Goal: Task Accomplishment & Management: Complete application form

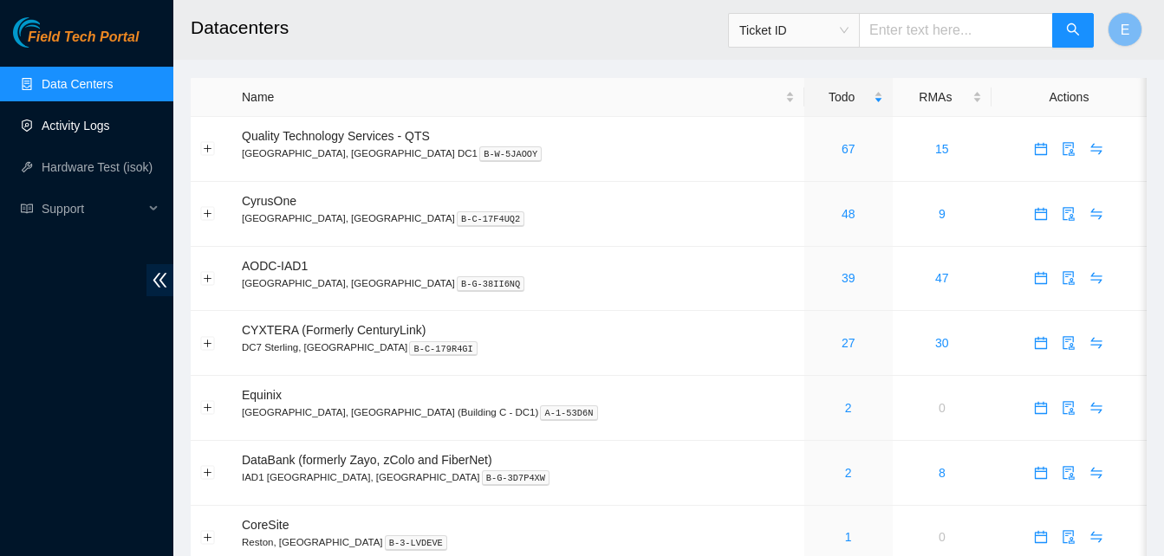
click at [91, 131] on link "Activity Logs" at bounding box center [76, 126] width 68 height 14
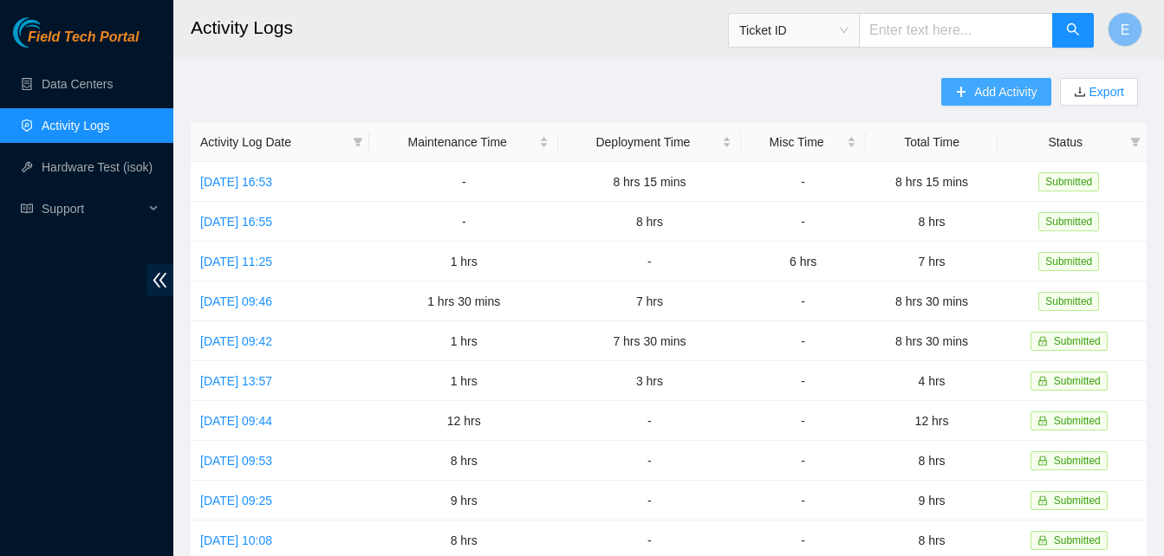
click at [974, 82] on span "Add Activity" at bounding box center [1005, 91] width 62 height 19
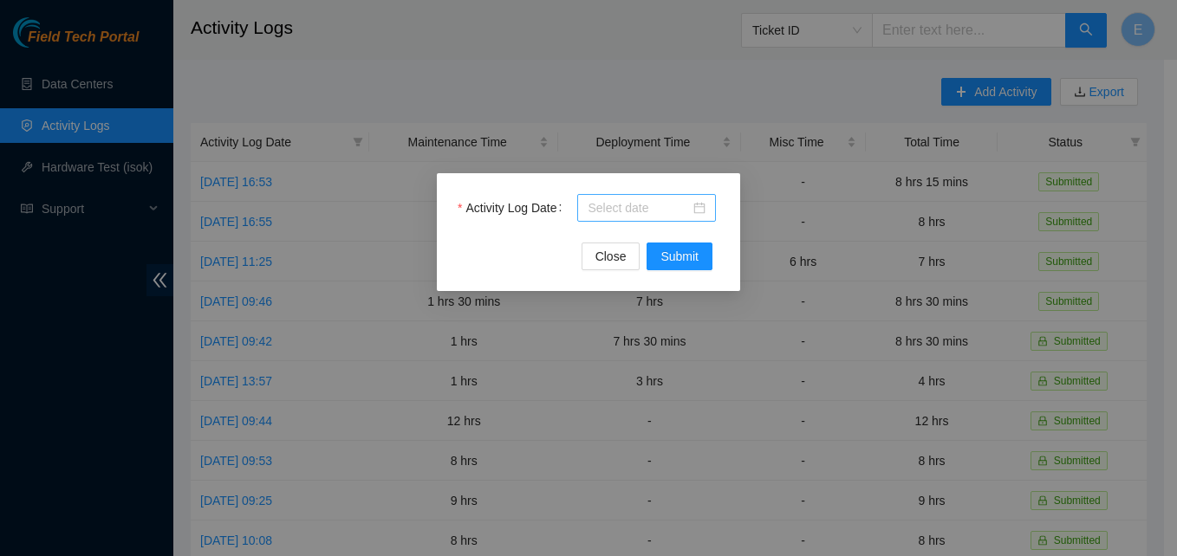
click at [662, 204] on input "Activity Log Date" at bounding box center [639, 207] width 102 height 19
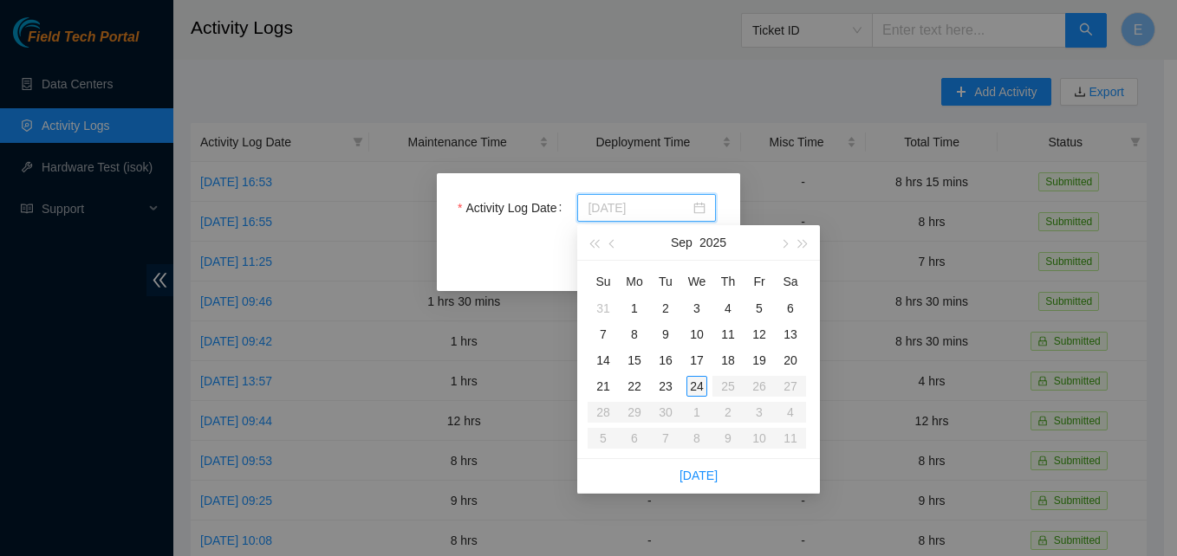
type input "[DATE]"
click at [698, 377] on div "24" at bounding box center [696, 386] width 21 height 21
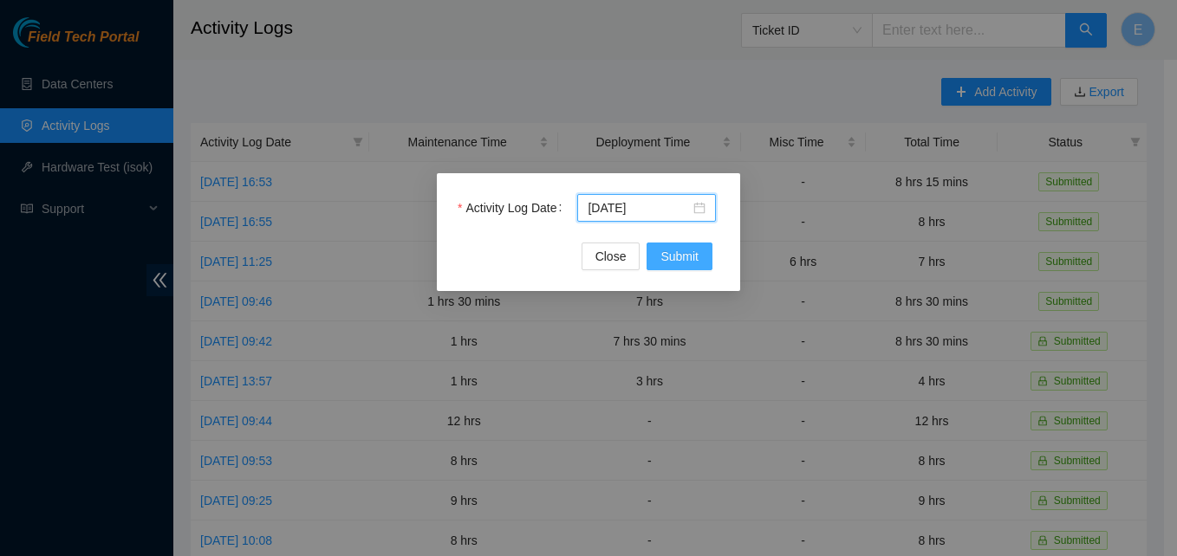
click at [692, 250] on span "Submit" at bounding box center [679, 256] width 38 height 19
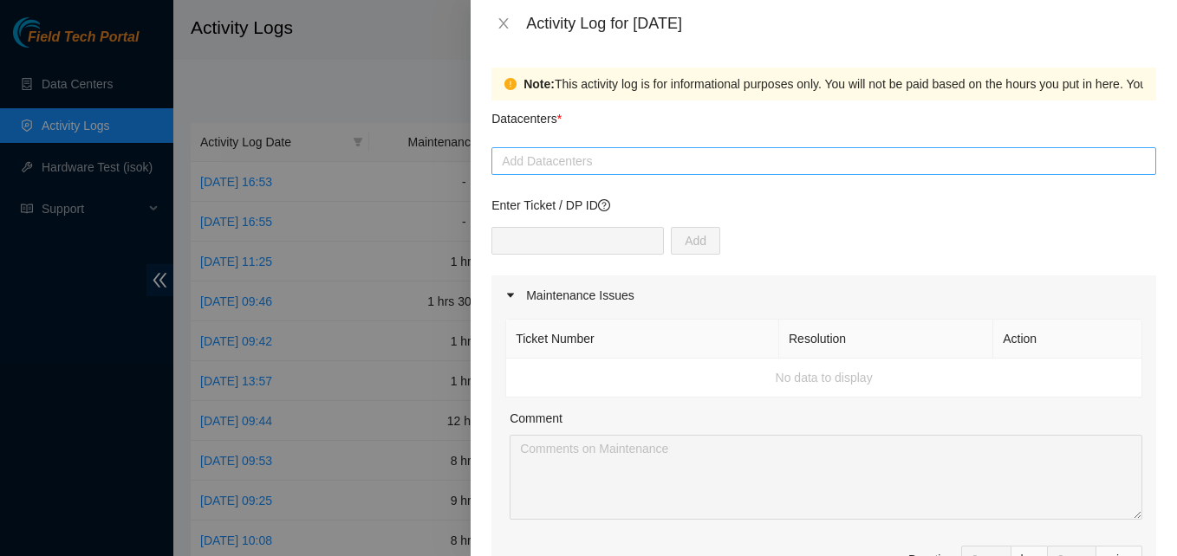
click at [556, 164] on div at bounding box center [824, 161] width 656 height 21
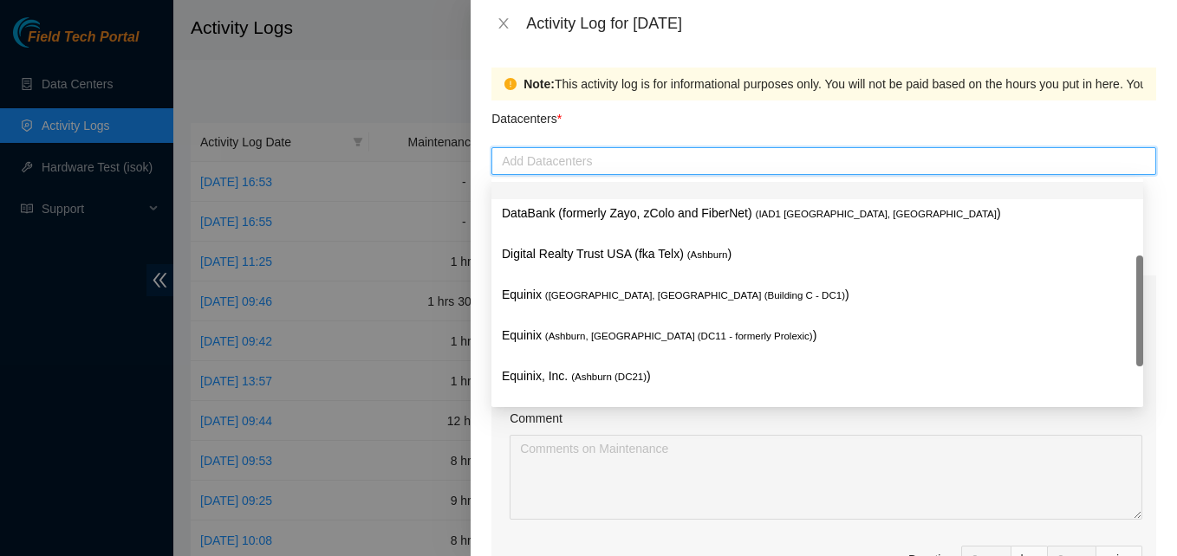
scroll to position [226, 0]
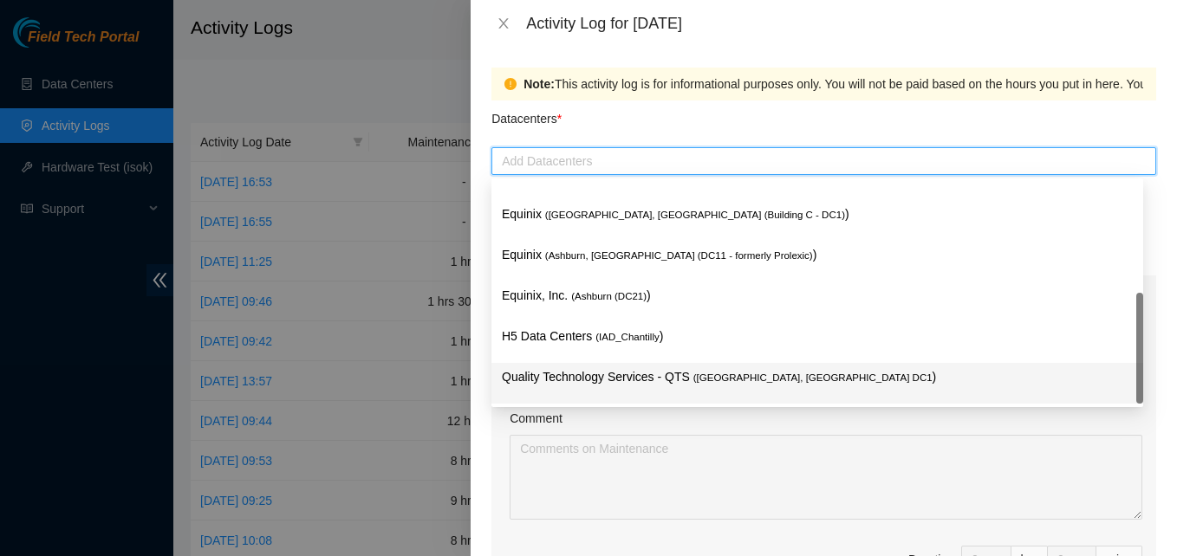
click at [617, 378] on p "Quality Technology Services - QTS ( [GEOGRAPHIC_DATA], [GEOGRAPHIC_DATA] DC1 )" at bounding box center [817, 377] width 631 height 20
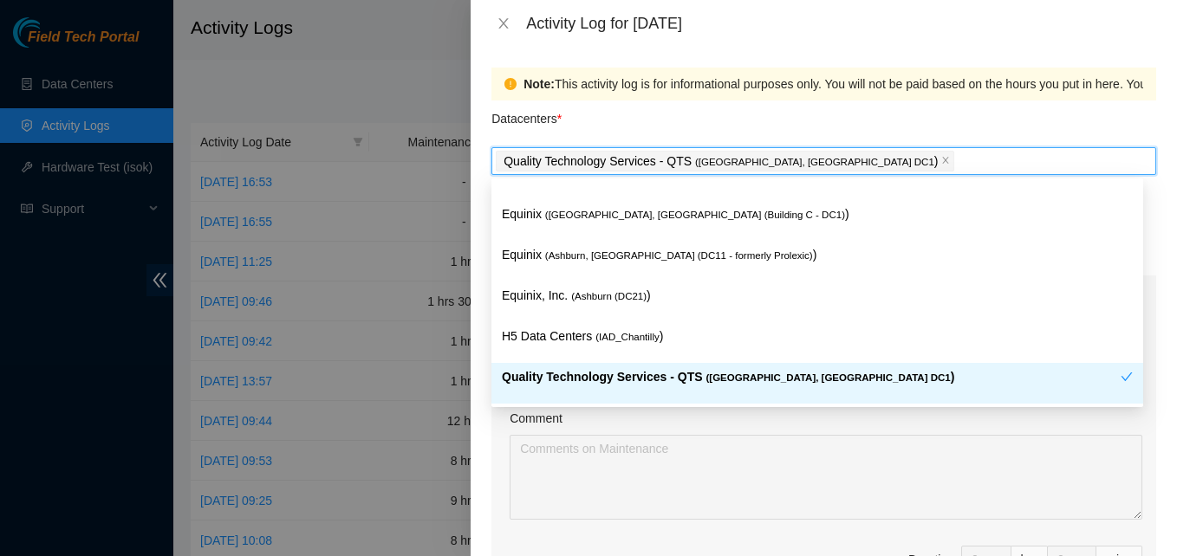
click at [617, 378] on p "Quality Technology Services - QTS ( [GEOGRAPHIC_DATA], [GEOGRAPHIC_DATA] DC1 )" at bounding box center [811, 377] width 619 height 20
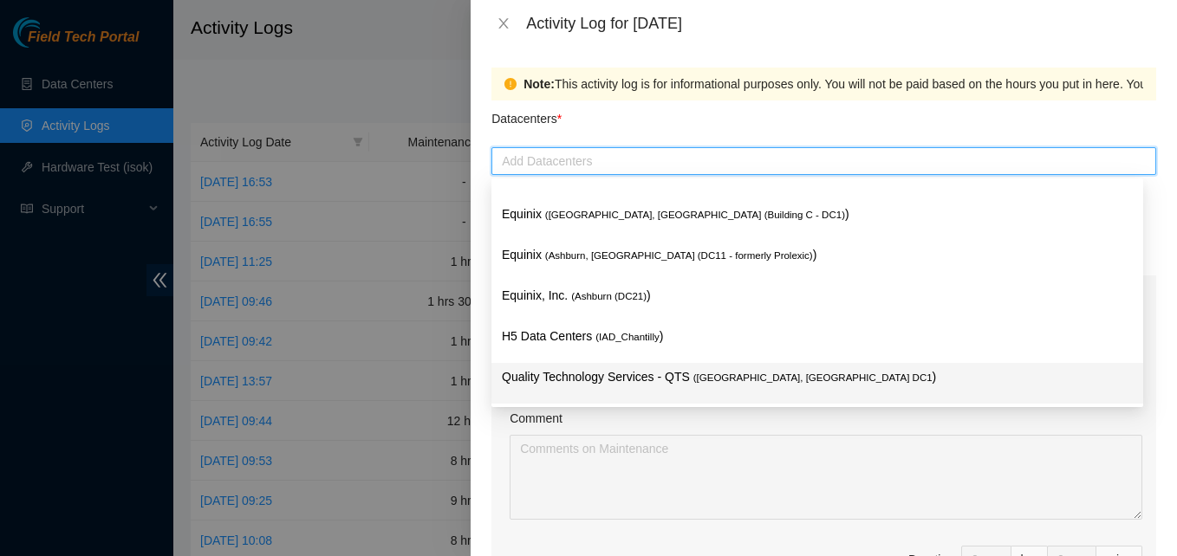
click at [617, 378] on p "Quality Technology Services - QTS ( [GEOGRAPHIC_DATA], [GEOGRAPHIC_DATA] DC1 )" at bounding box center [817, 377] width 631 height 20
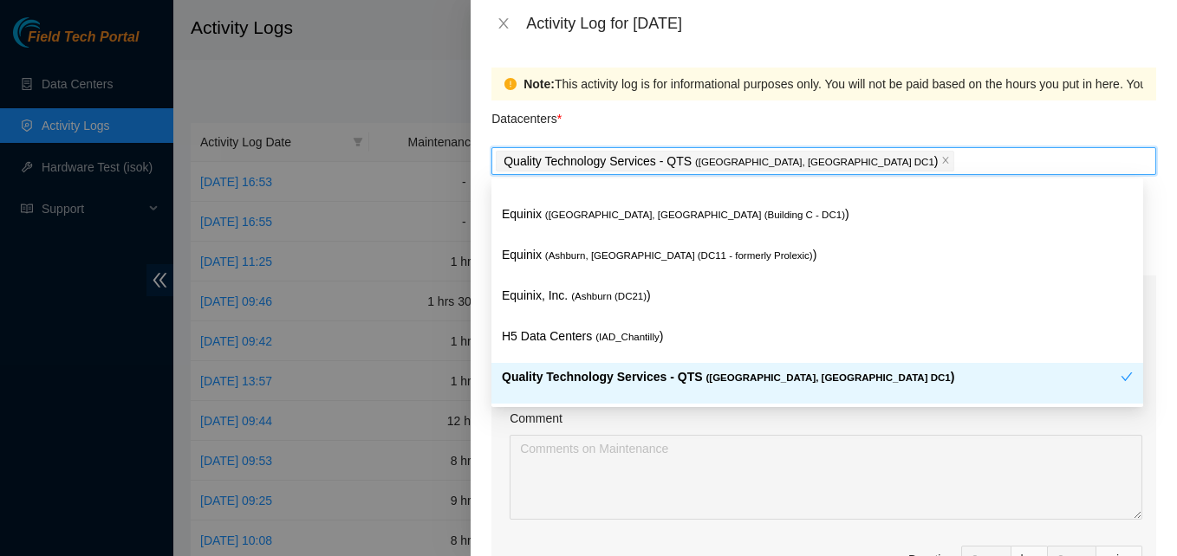
click at [481, 395] on div "Note: This activity log is for informational purposes only. You will not be pai…" at bounding box center [824, 302] width 706 height 510
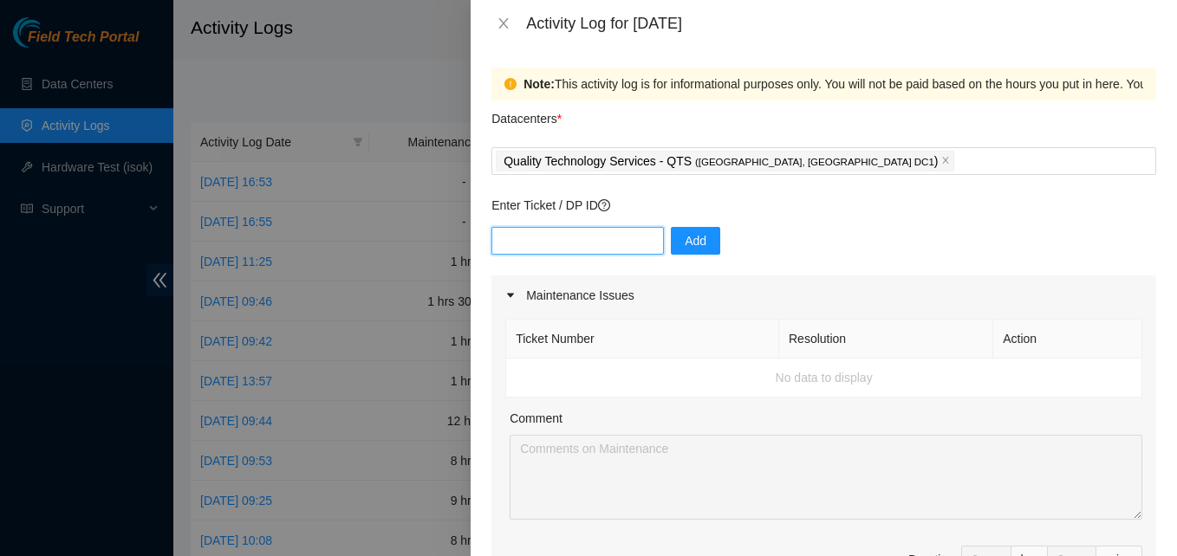
click at [596, 242] on input "text" at bounding box center [577, 241] width 172 height 28
type input "DP83142"
click at [685, 239] on span "Add" at bounding box center [696, 240] width 22 height 19
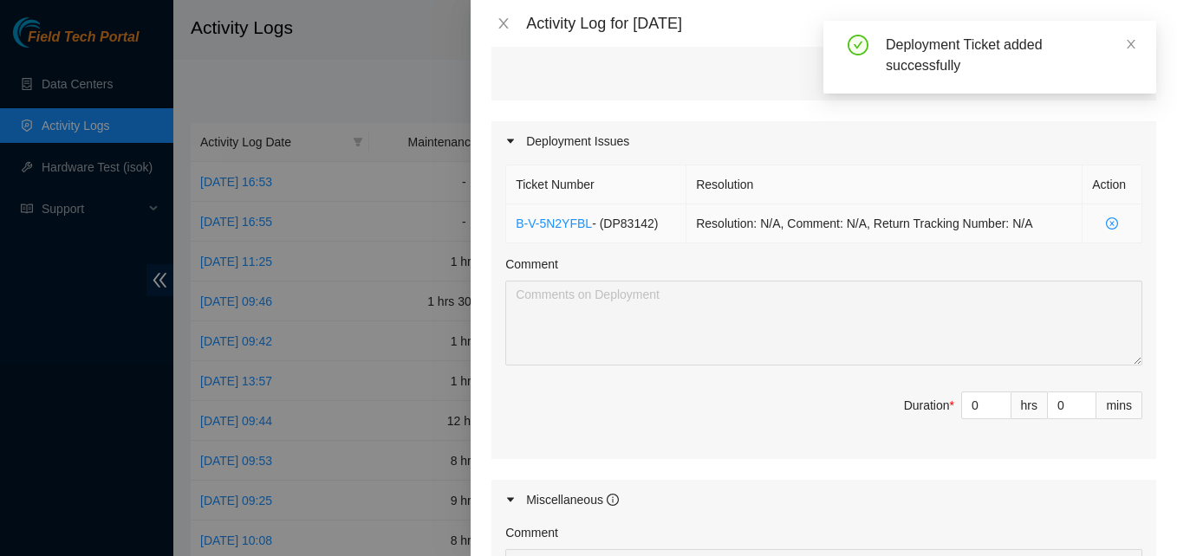
scroll to position [514, 0]
click at [974, 403] on input "0" at bounding box center [986, 405] width 49 height 26
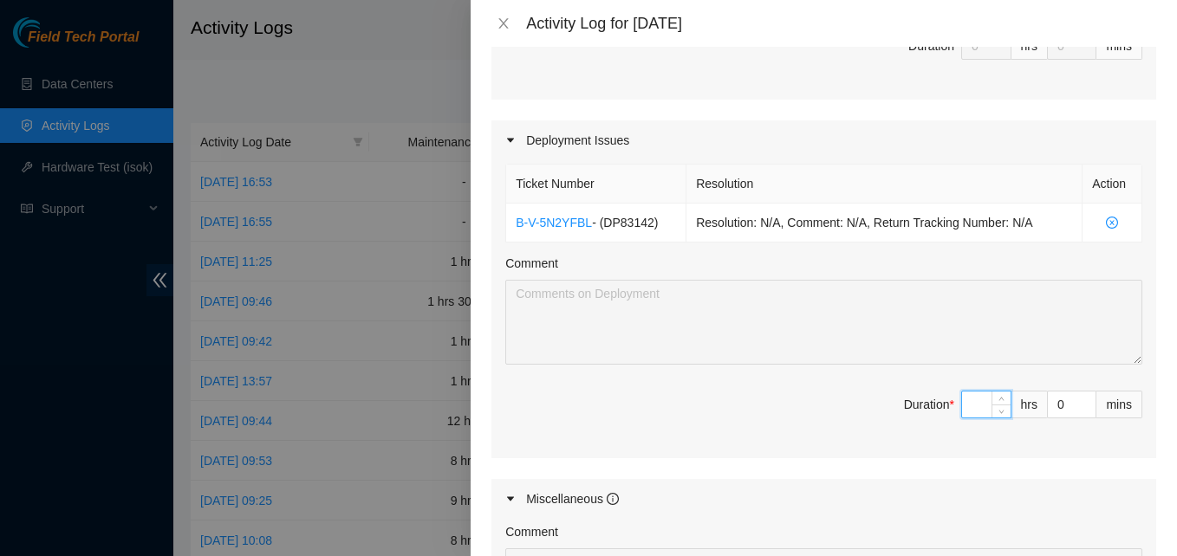
type input "8"
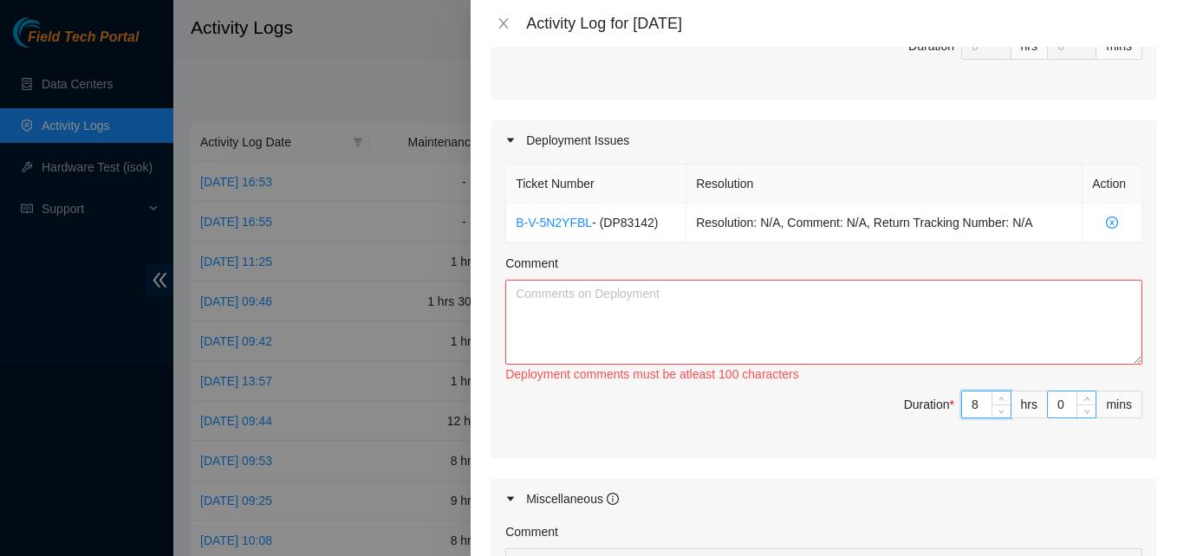
type input "8"
click at [1062, 410] on input "0" at bounding box center [1072, 405] width 48 height 26
type input "1"
type input "15"
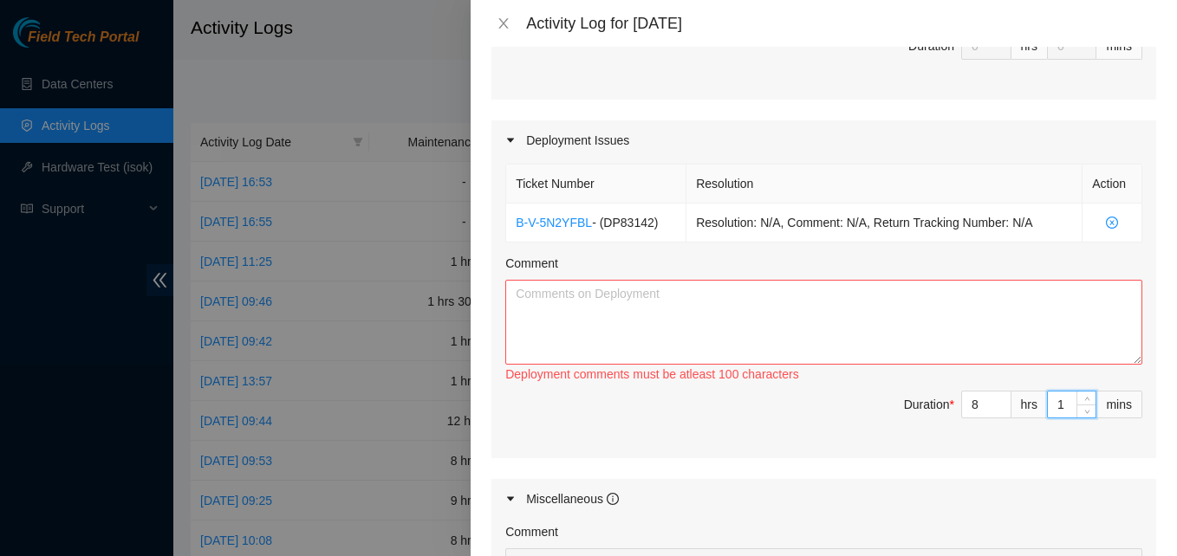
type input "15"
click at [896, 327] on textarea "Comment" at bounding box center [823, 322] width 637 height 85
paste textarea "EOD report finished printing out server labels started labeling will continue […"
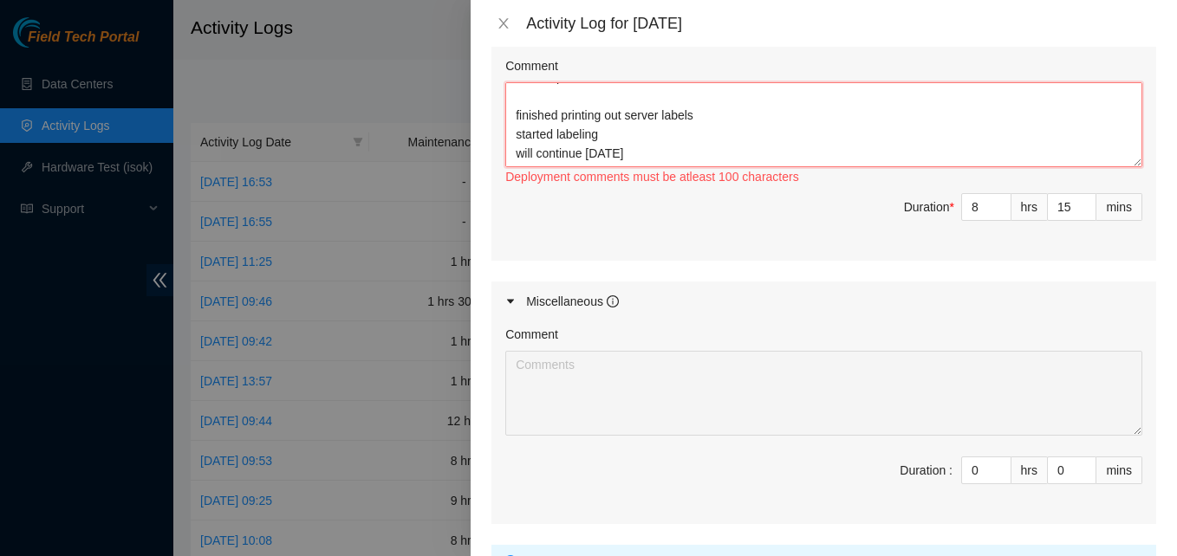
scroll to position [869, 0]
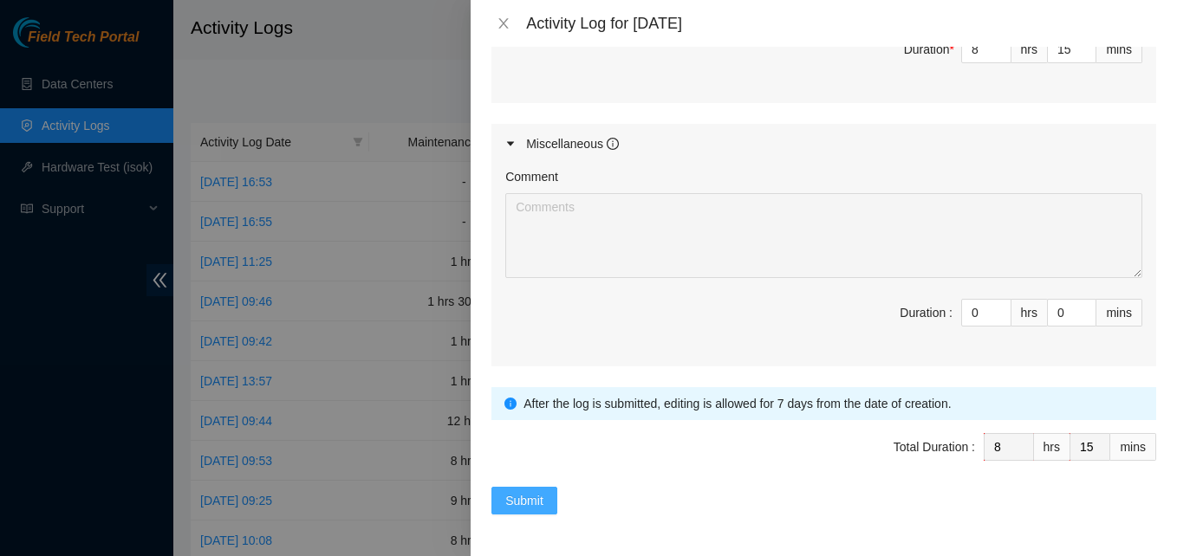
click at [529, 492] on span "Submit" at bounding box center [524, 500] width 38 height 19
click at [517, 493] on span "Submit" at bounding box center [524, 500] width 38 height 19
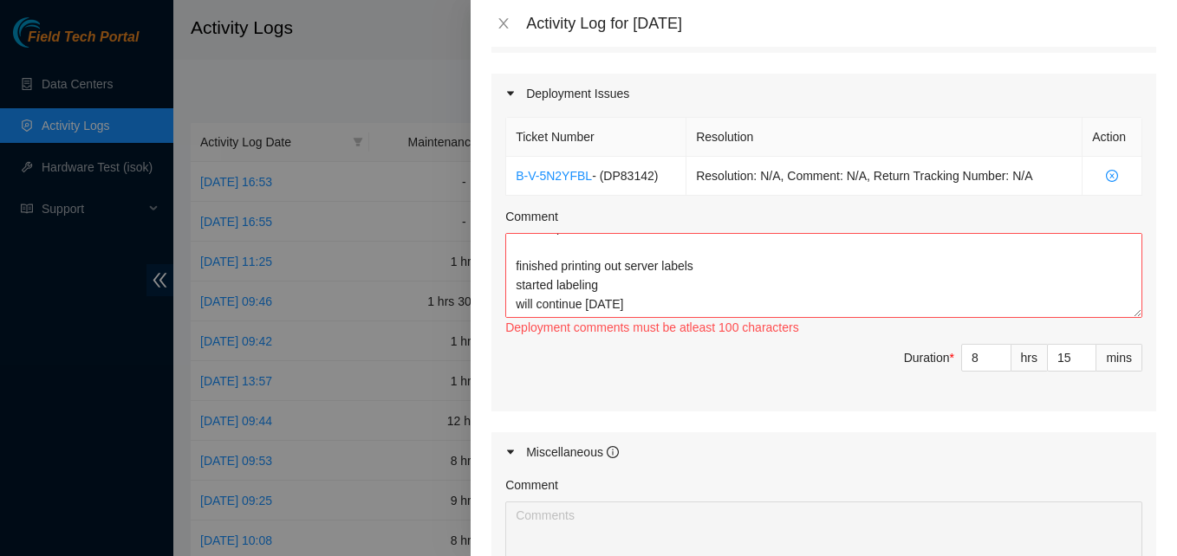
scroll to position [562, 0]
click at [666, 309] on textarea "EOD report finished printing out server labels started labeling will continue […" at bounding box center [823, 274] width 637 height 85
click at [544, 290] on textarea "EOD report finished printing out server labels started labeling will continue […" at bounding box center [823, 274] width 637 height 85
click at [545, 305] on textarea "EOD report finished printing out server labels started labeling will continue […" at bounding box center [823, 274] width 637 height 85
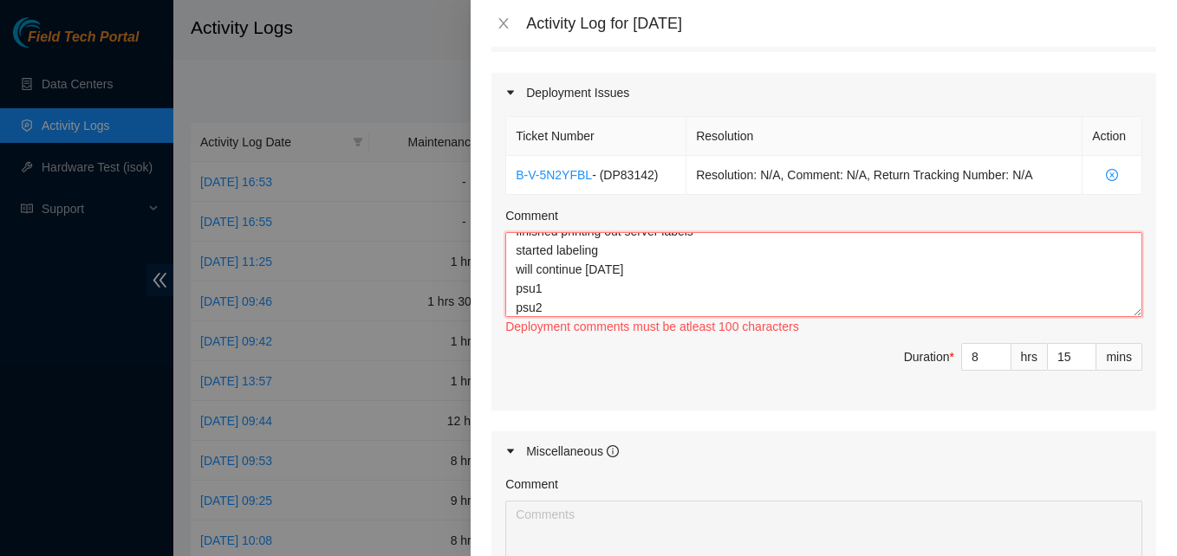
scroll to position [72, 0]
click at [545, 305] on textarea "EOD report finished printing out server labels started labeling will continue […" at bounding box center [823, 274] width 637 height 85
click at [569, 304] on textarea "EOD report finished printing out server labels started labeling will continue […" at bounding box center [823, 274] width 637 height 85
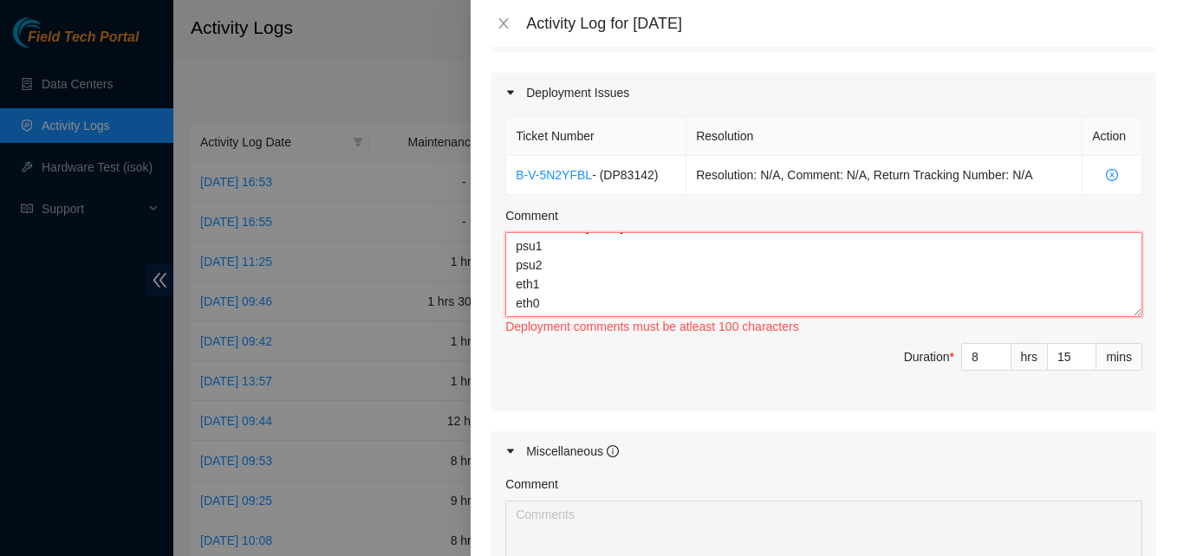
click at [530, 267] on textarea "EOD report finished printing out server labels started labeling will continue […" at bounding box center [823, 274] width 637 height 85
click at [534, 285] on textarea "EOD report finished printing out server labels started labeling will continue […" at bounding box center [823, 274] width 637 height 85
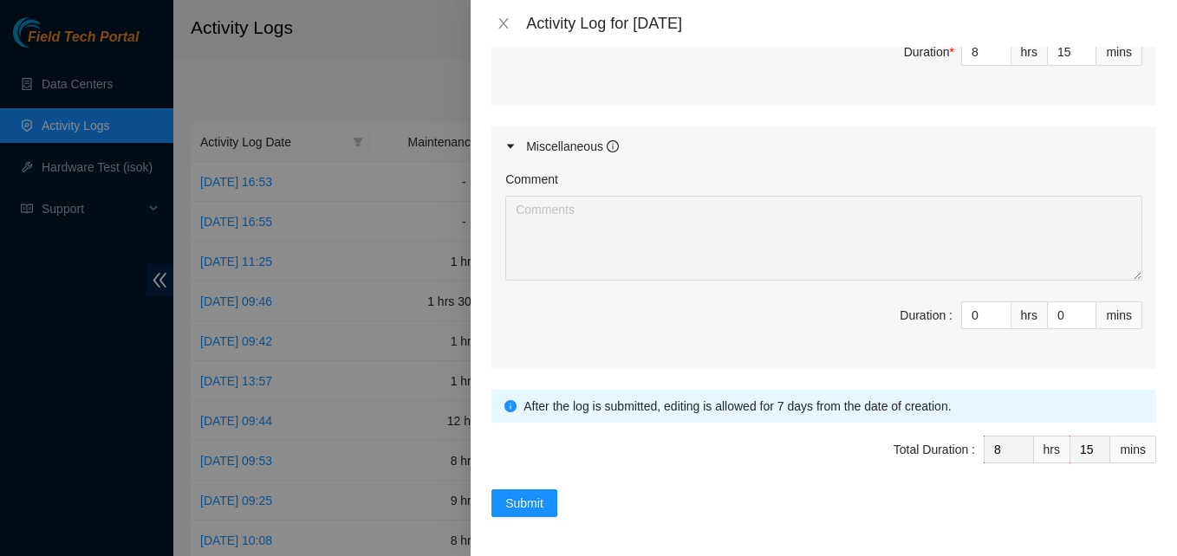
scroll to position [869, 0]
type textarea "EOD report finished printing out server labels started labeling will continue […"
click at [537, 493] on span "Submit" at bounding box center [524, 500] width 38 height 19
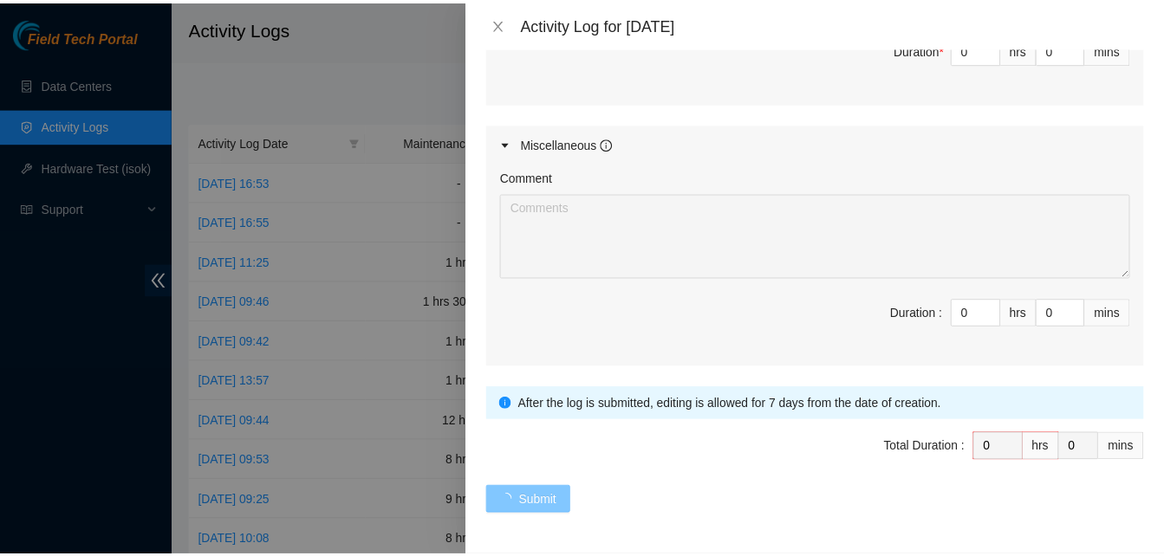
scroll to position [0, 0]
